Goal: Task Accomplishment & Management: Use online tool/utility

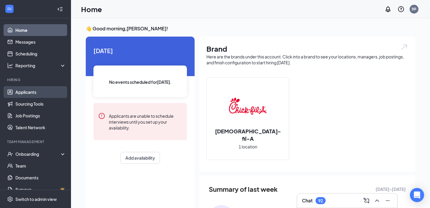
click at [38, 88] on link "Applicants" at bounding box center [40, 92] width 51 height 12
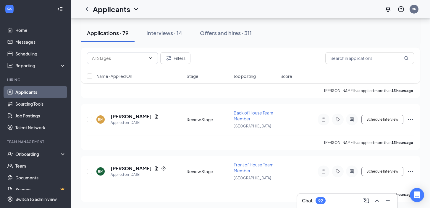
scroll to position [248, 0]
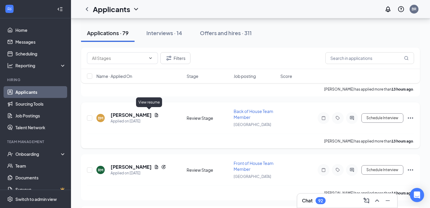
click at [155, 114] on icon "Document" at bounding box center [156, 115] width 3 height 4
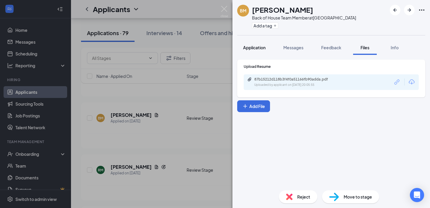
click at [261, 48] on span "Application" at bounding box center [254, 47] width 22 height 5
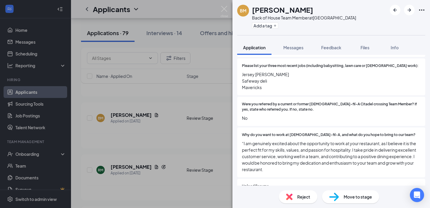
scroll to position [165, 0]
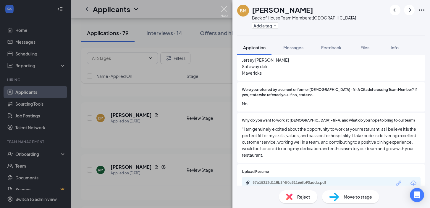
click at [226, 10] on img at bounding box center [223, 12] width 7 height 12
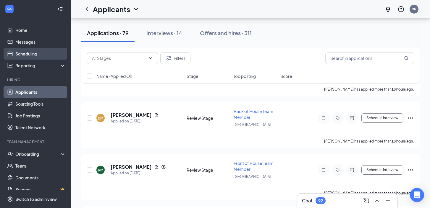
click at [37, 54] on link "Scheduling" at bounding box center [40, 54] width 51 height 12
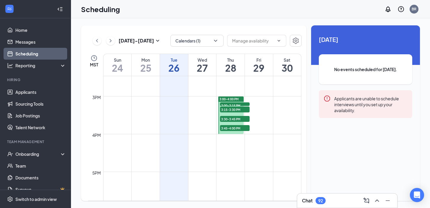
scroll to position [548, 0]
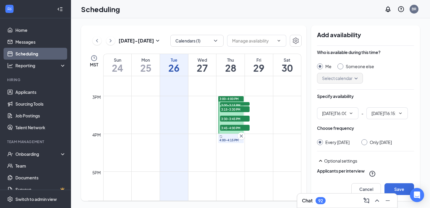
type input "04:00 PM"
type input "04:15 PM"
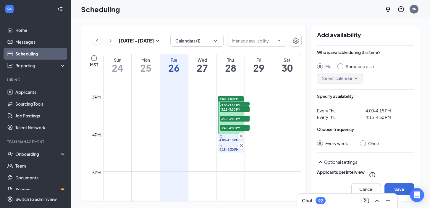
click at [368, 145] on div "Once" at bounding box center [373, 144] width 11 height 6
click at [364, 145] on input "Once" at bounding box center [362, 143] width 4 height 4
radio input "true"
radio input "false"
click at [231, 139] on div "4:00-4:15 PM" at bounding box center [230, 138] width 25 height 9
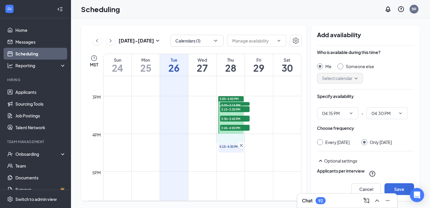
drag, startPoint x: 228, startPoint y: 135, endPoint x: 228, endPoint y: 138, distance: 3.6
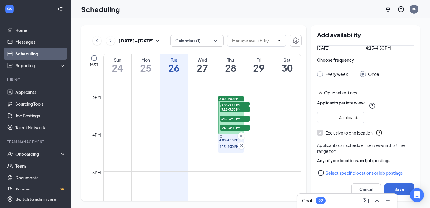
scroll to position [77, 0]
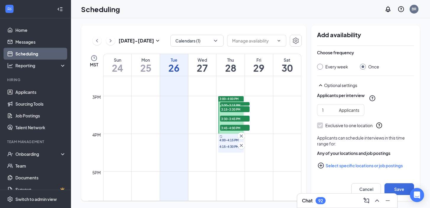
click at [363, 168] on button "Select specific locations or job postings" at bounding box center [365, 166] width 97 height 12
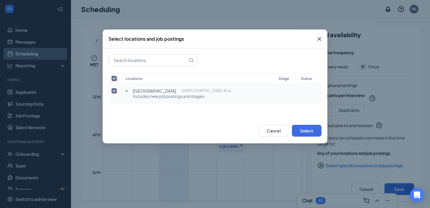
click at [113, 89] on input "checkbox" at bounding box center [113, 90] width 5 height 5
checkbox input "false"
click at [124, 90] on icon "SmallChevronDown" at bounding box center [126, 90] width 7 height 7
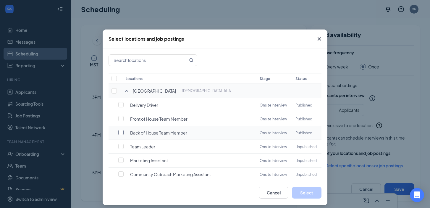
click at [120, 131] on input "checkbox" at bounding box center [120, 132] width 5 height 5
checkbox input "false"
checkbox input "true"
click at [315, 195] on button "Select" at bounding box center [307, 193] width 30 height 12
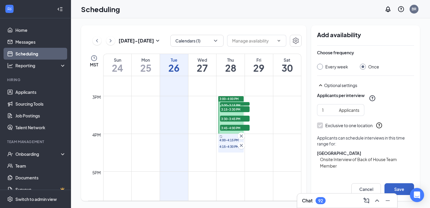
click at [393, 186] on button "Save" at bounding box center [399, 190] width 30 height 12
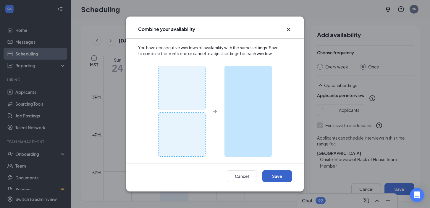
click at [277, 172] on button "Save" at bounding box center [277, 177] width 30 height 12
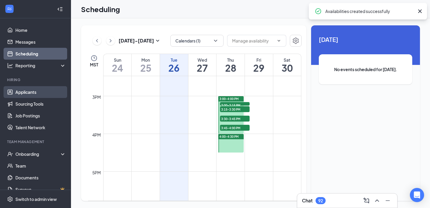
click at [33, 91] on link "Applicants" at bounding box center [40, 92] width 51 height 12
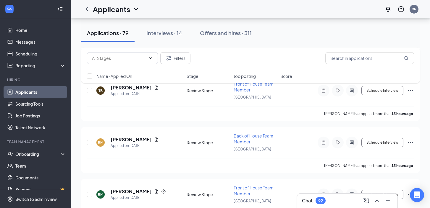
scroll to position [199, 0]
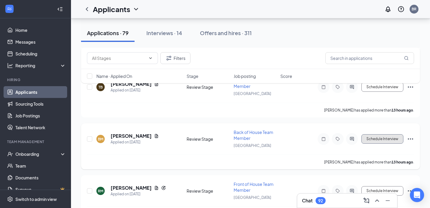
click at [383, 139] on button "Schedule Interview" at bounding box center [382, 138] width 42 height 9
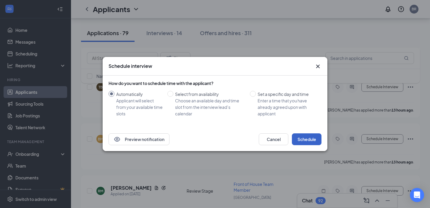
click at [310, 138] on button "Schedule" at bounding box center [307, 140] width 30 height 12
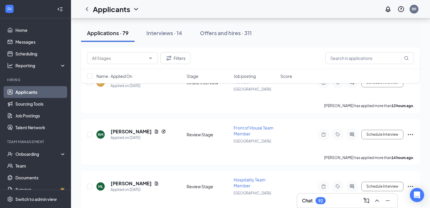
scroll to position [0, 0]
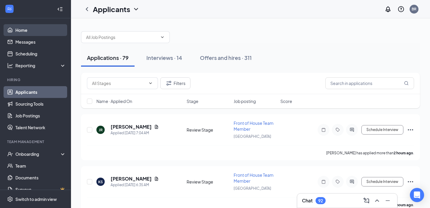
click at [31, 31] on link "Home" at bounding box center [40, 30] width 51 height 12
